Goal: Information Seeking & Learning: Learn about a topic

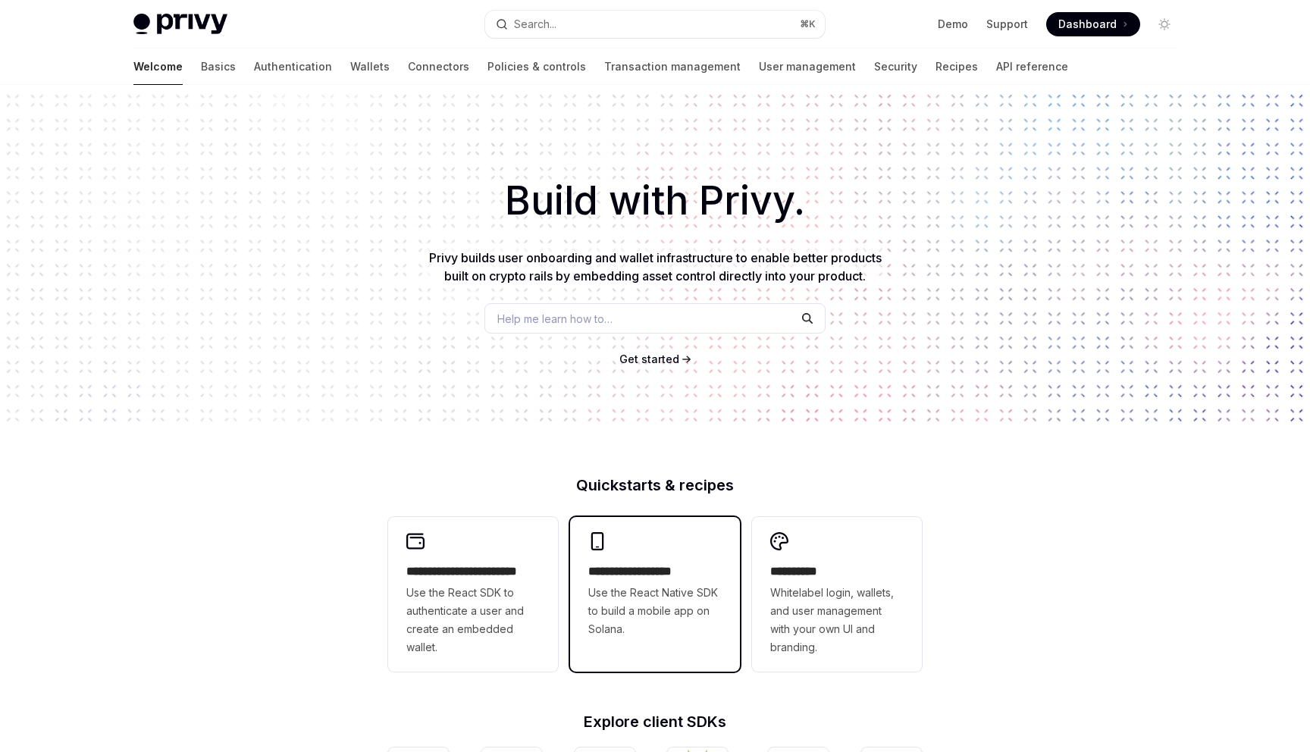
click at [613, 622] on span "Use the React Native SDK to build a mobile app on Solana." at bounding box center [654, 611] width 133 height 55
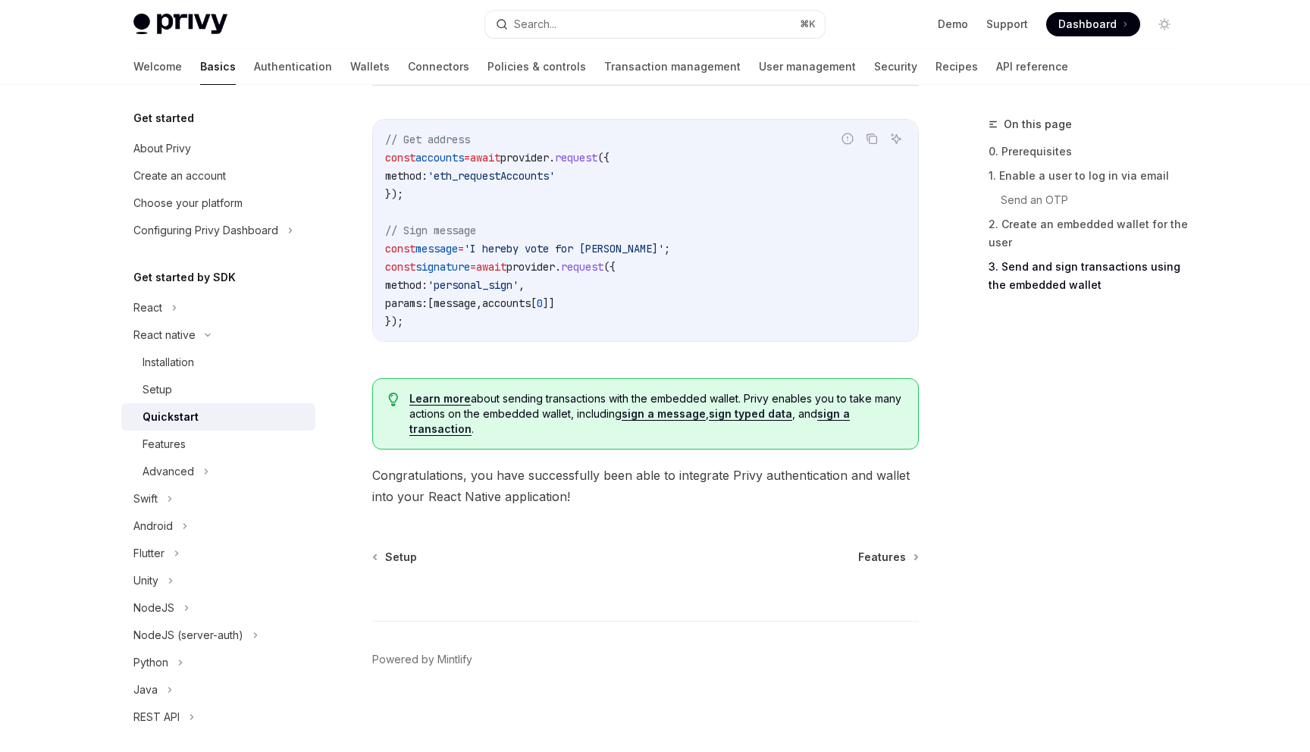
scroll to position [2226, 0]
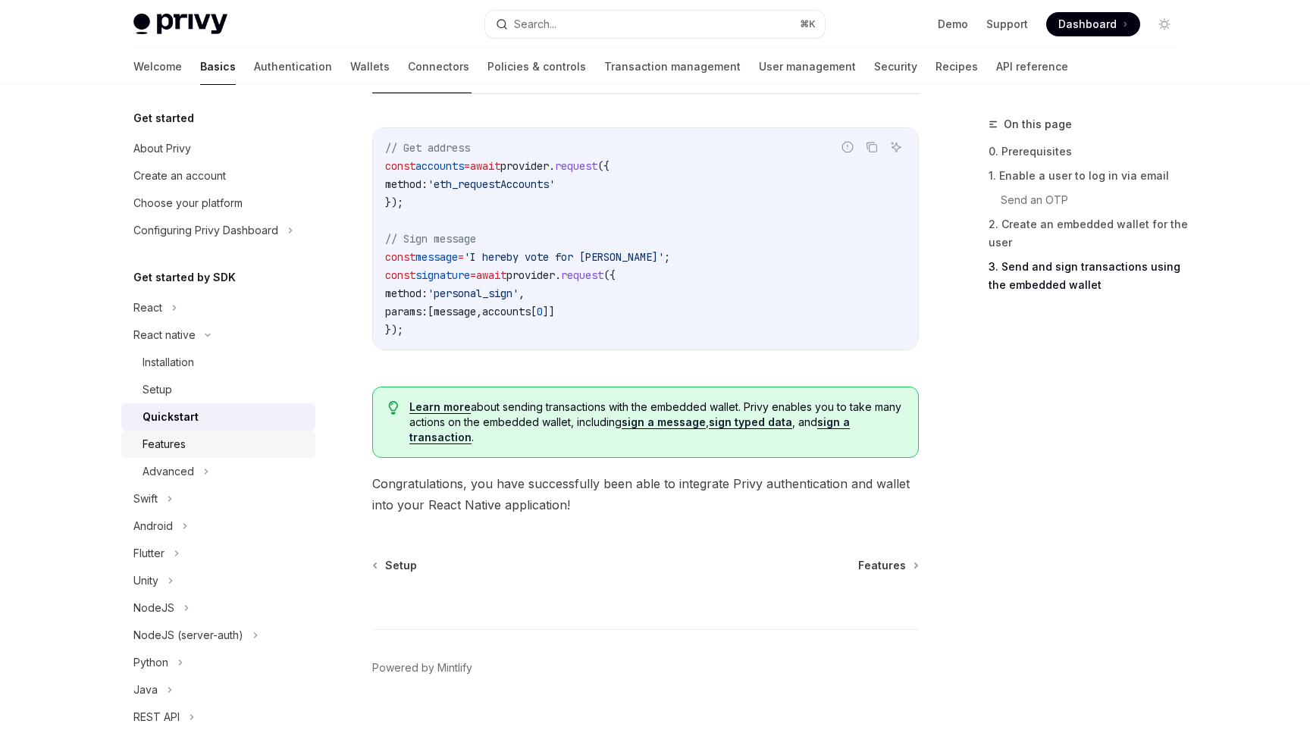
click at [178, 445] on div "Features" at bounding box center [164, 444] width 43 height 18
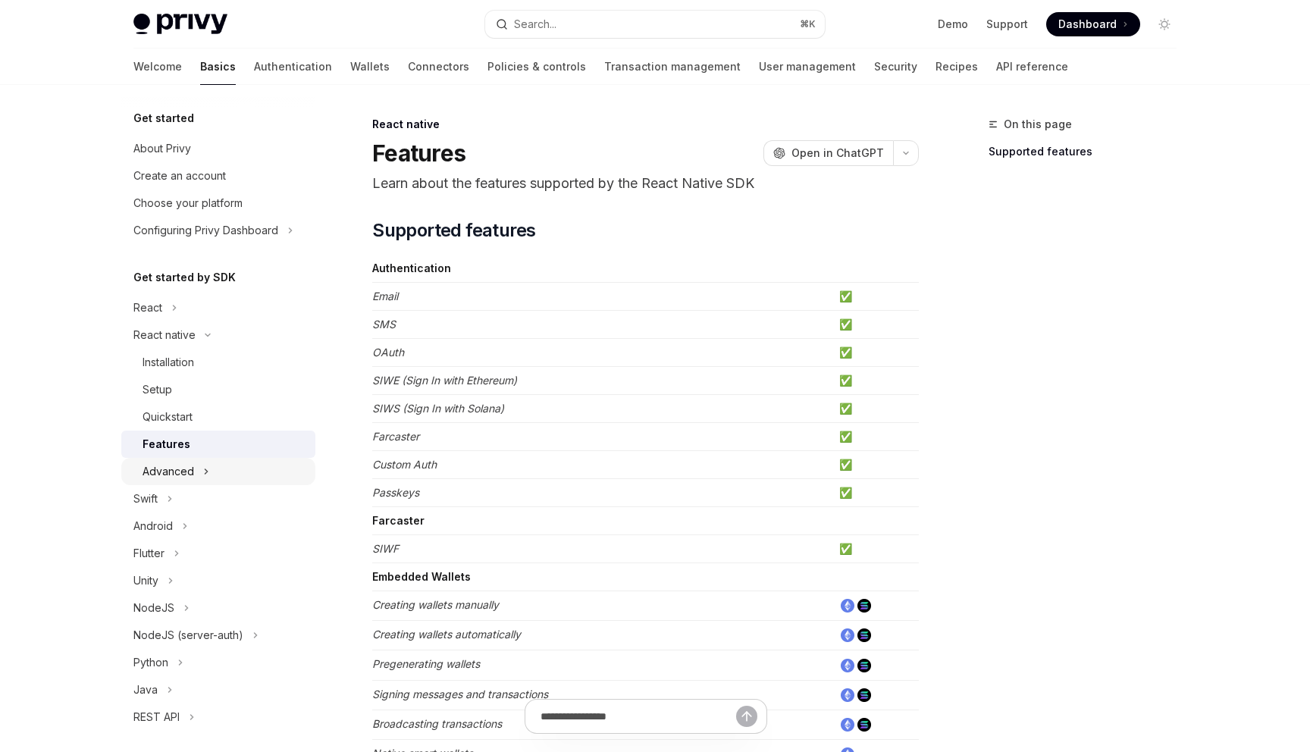
click at [184, 466] on div "Advanced" at bounding box center [169, 471] width 52 height 18
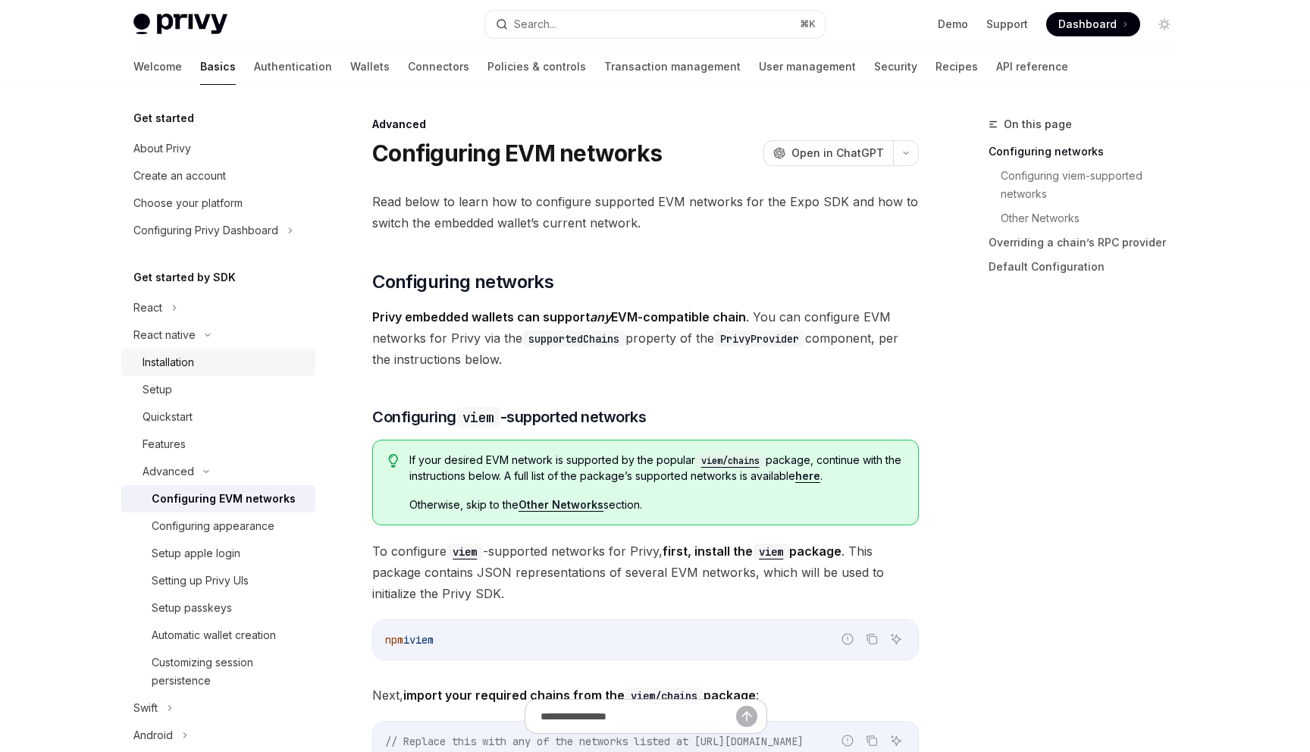
click at [161, 359] on div "Installation" at bounding box center [169, 362] width 52 height 18
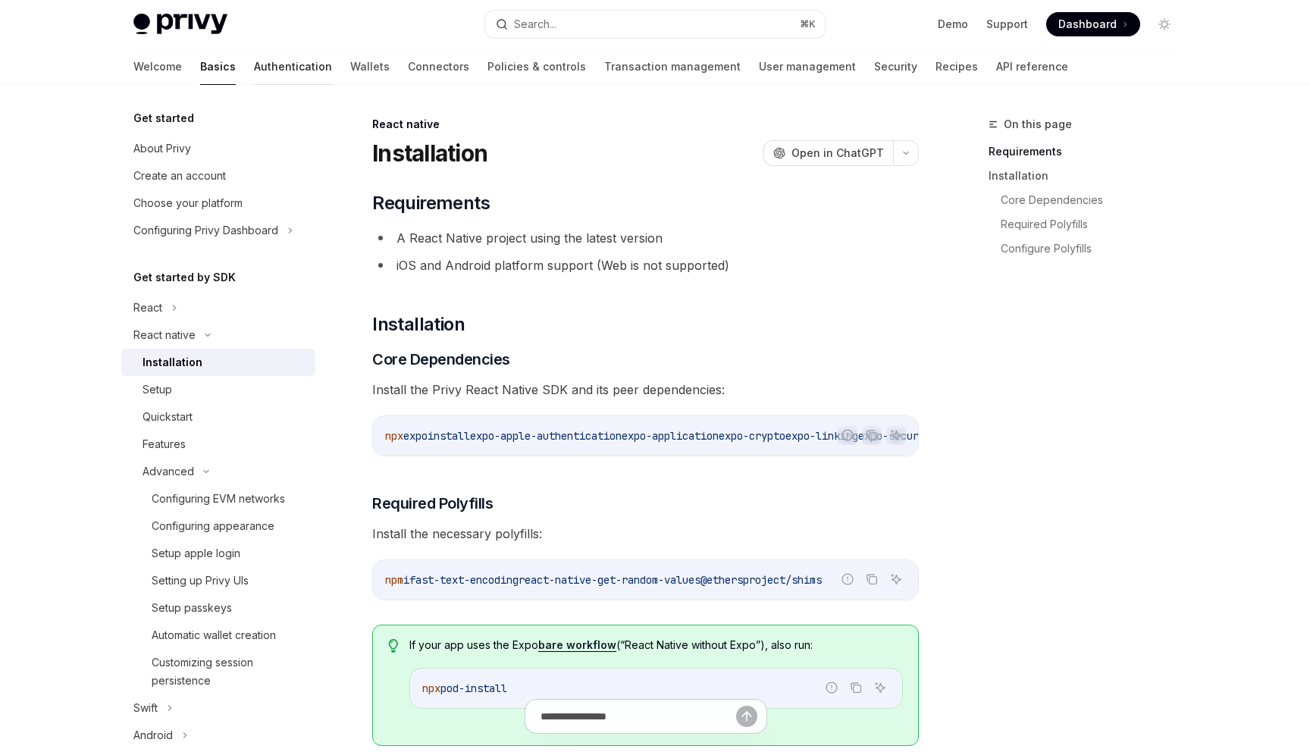
click at [254, 68] on link "Authentication" at bounding box center [293, 67] width 78 height 36
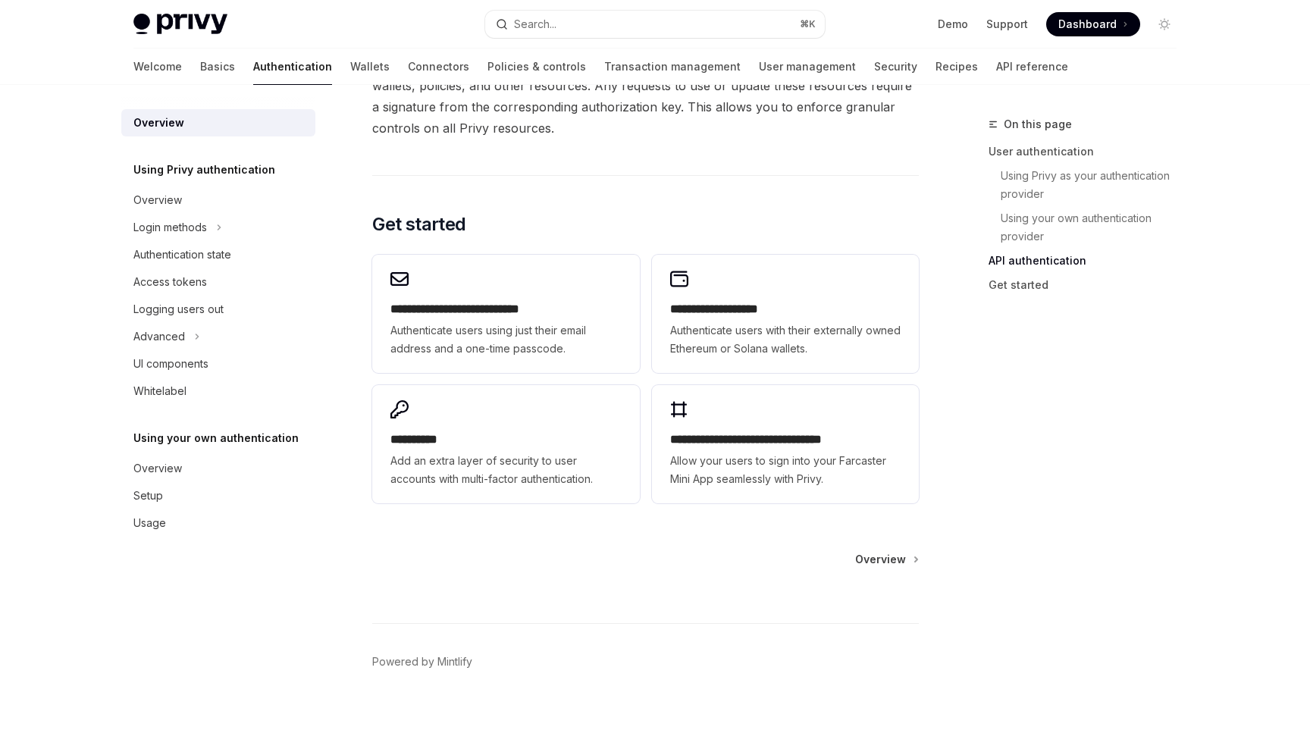
scroll to position [1170, 0]
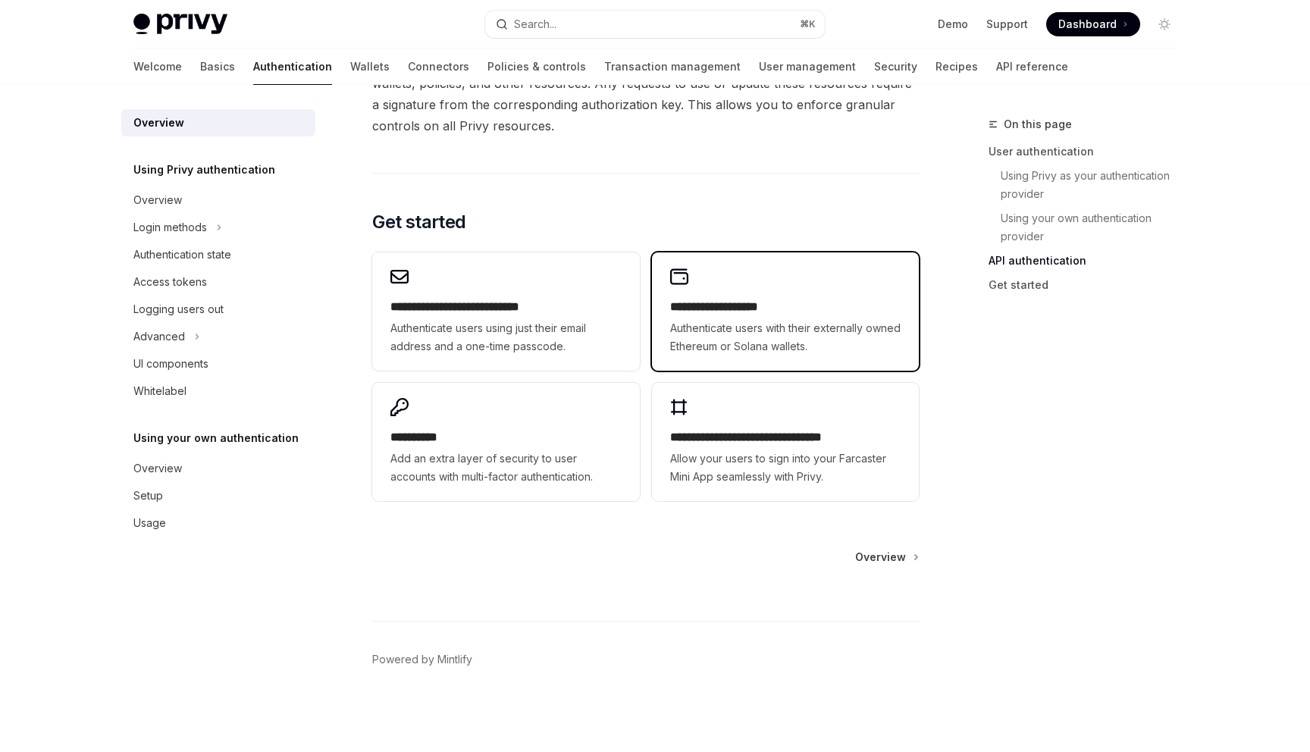
click at [711, 328] on span "Authenticate users with their externally owned Ethereum or Solana wallets." at bounding box center [785, 337] width 230 height 36
type textarea "*"
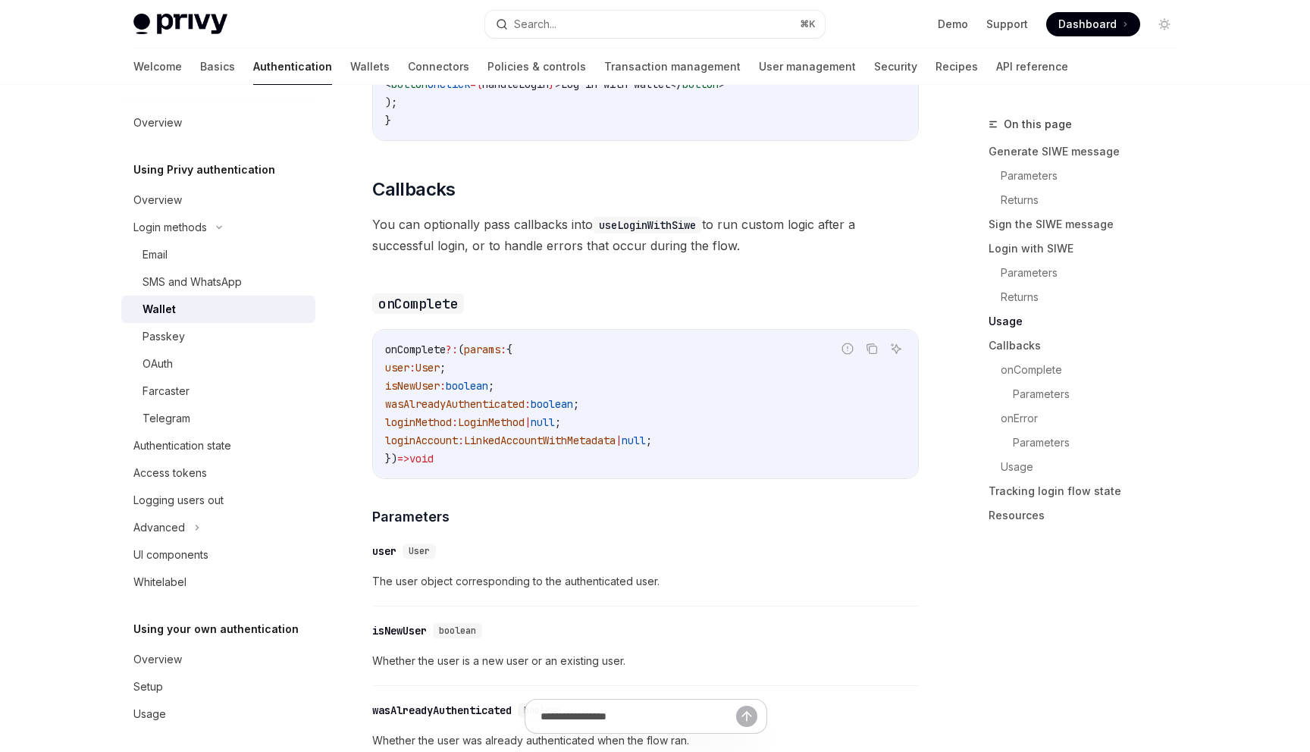
scroll to position [2221, 0]
